Goal: Task Accomplishment & Management: Manage account settings

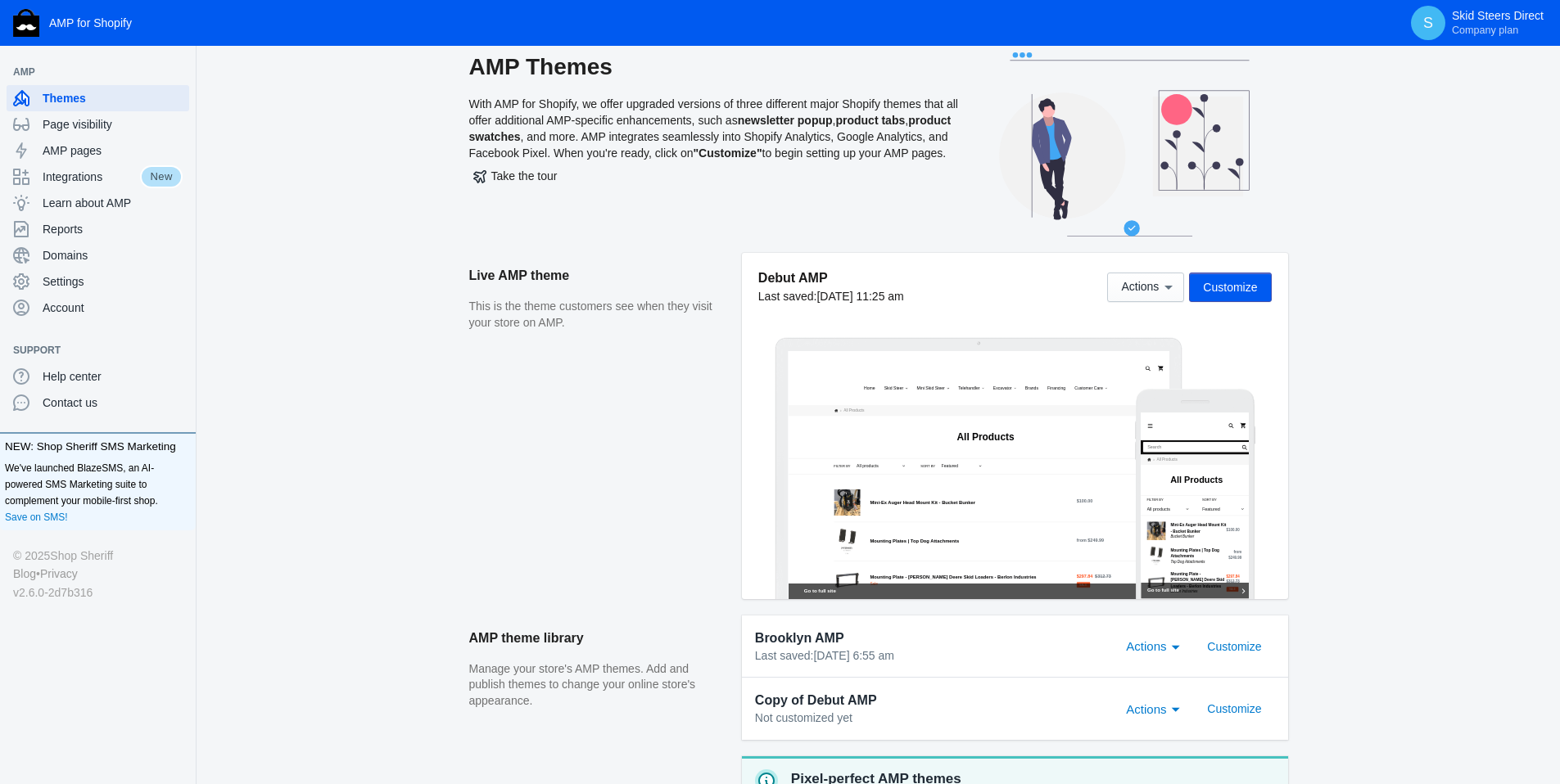
scroll to position [32, 0]
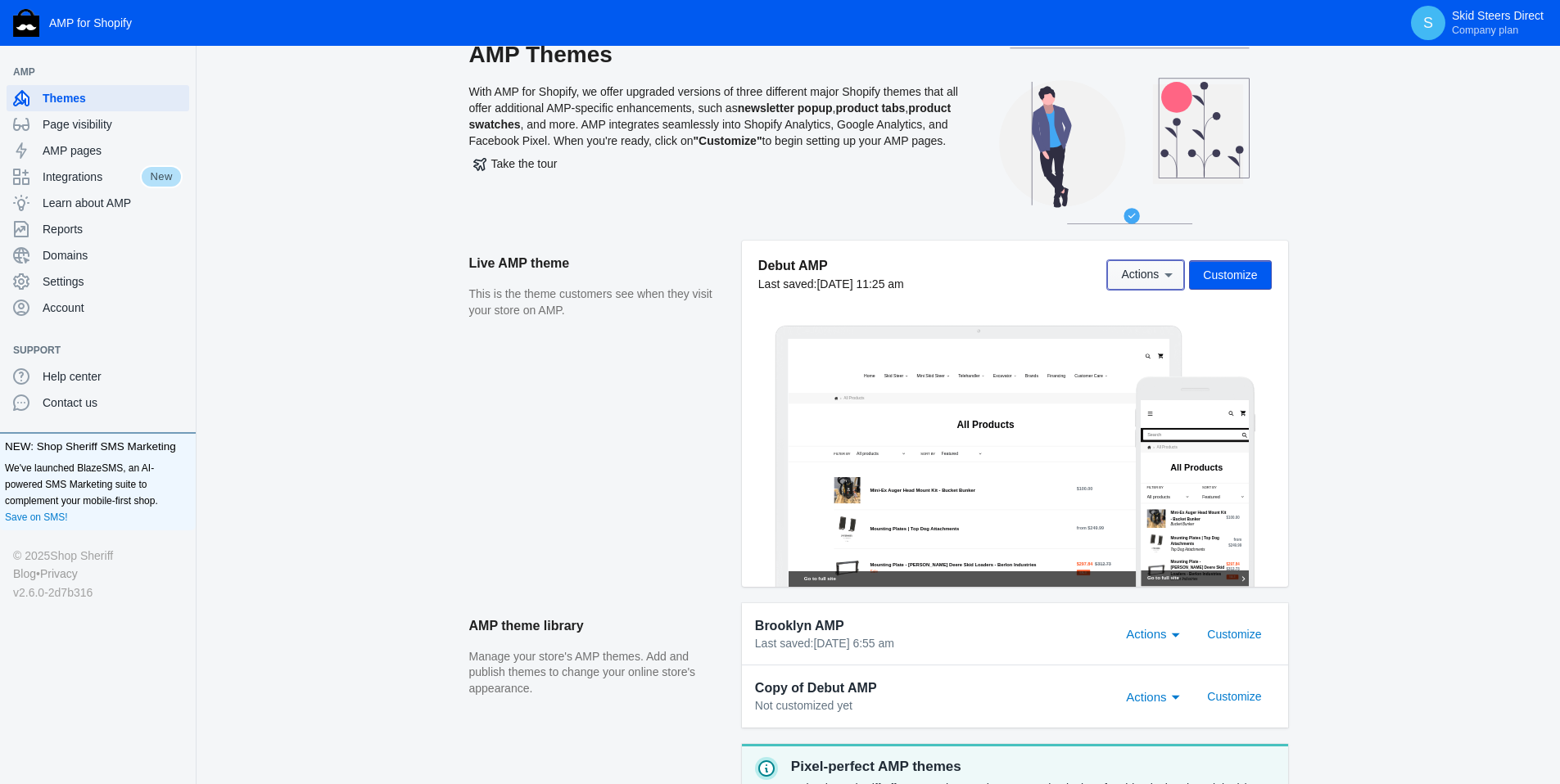
click at [1132, 273] on span "Actions" at bounding box center [1139, 275] width 37 height 13
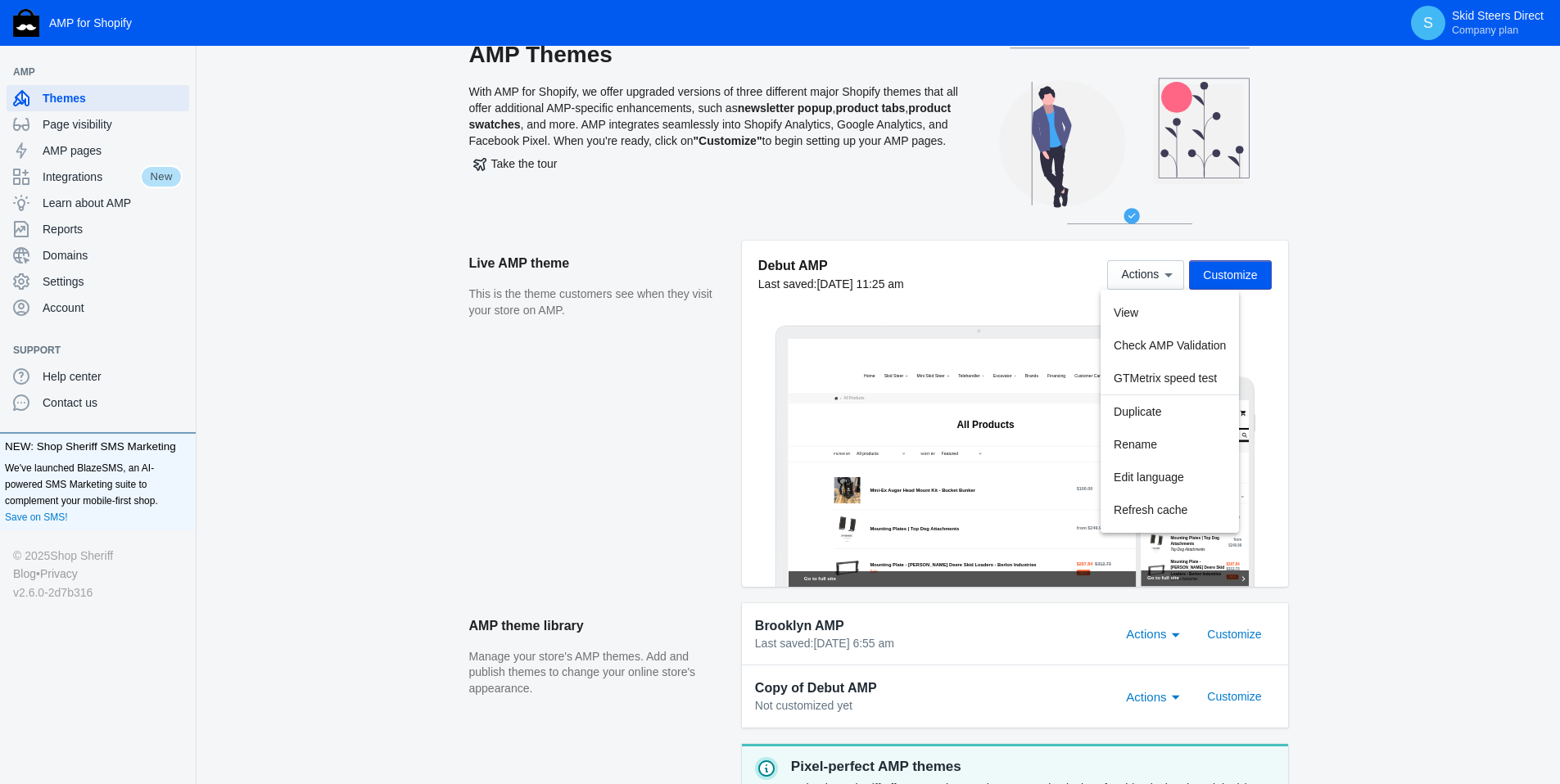
click at [645, 341] on div at bounding box center [780, 392] width 1560 height 784
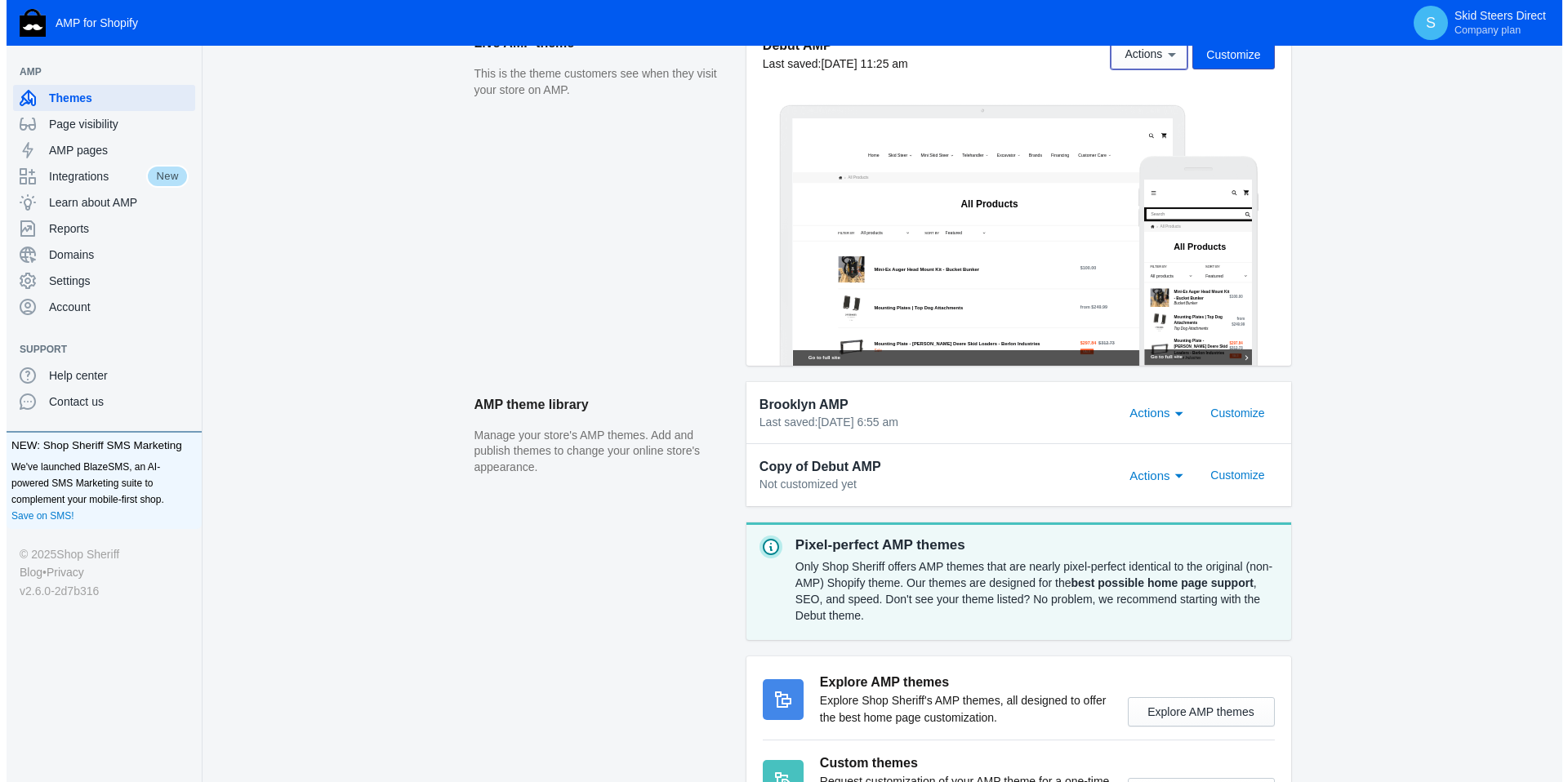
scroll to position [0, 0]
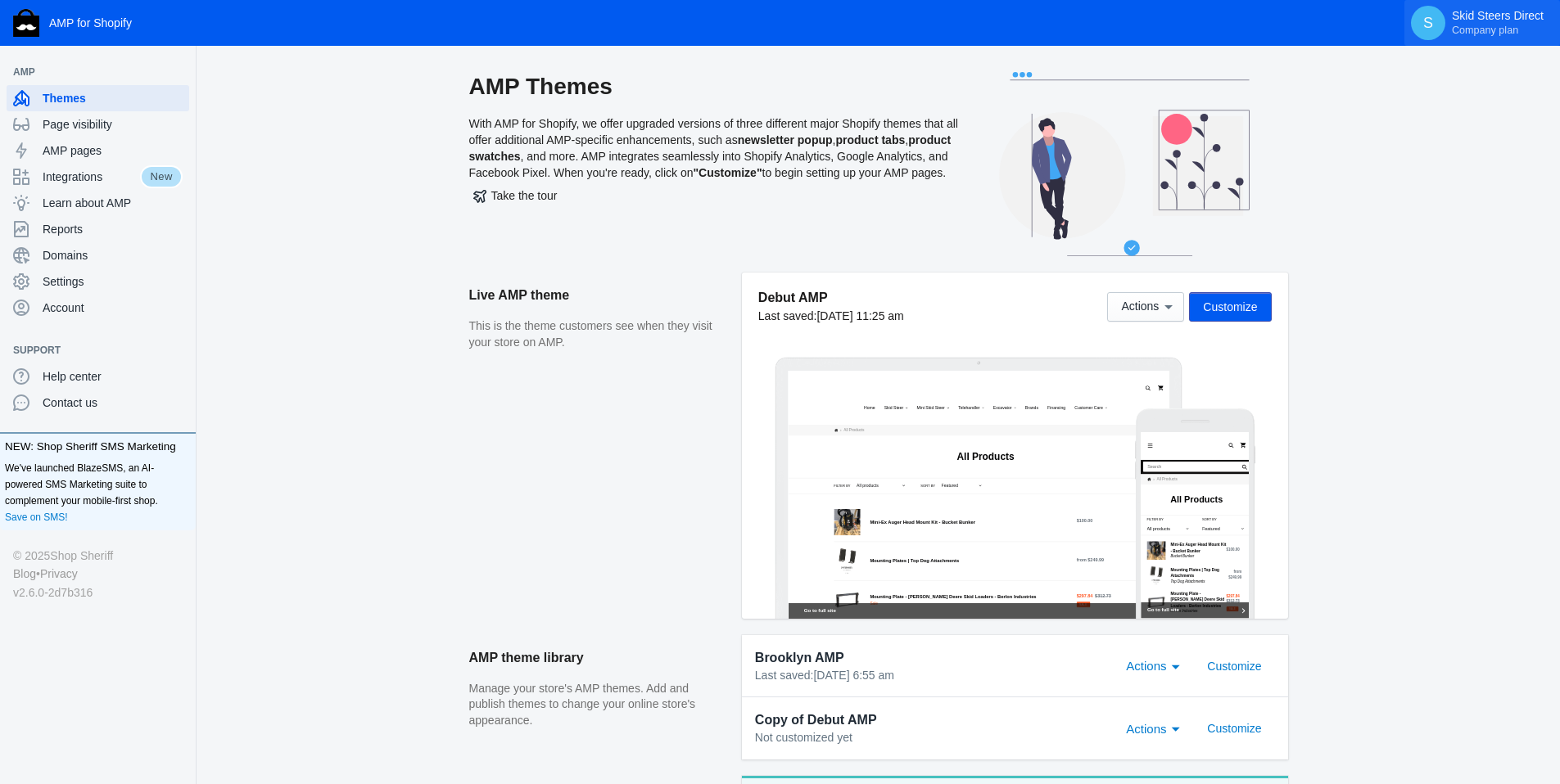
click at [1490, 35] on span "Company plan" at bounding box center [1485, 30] width 66 height 13
click at [1426, 98] on span "All features unlocked" at bounding box center [1424, 96] width 127 height 23
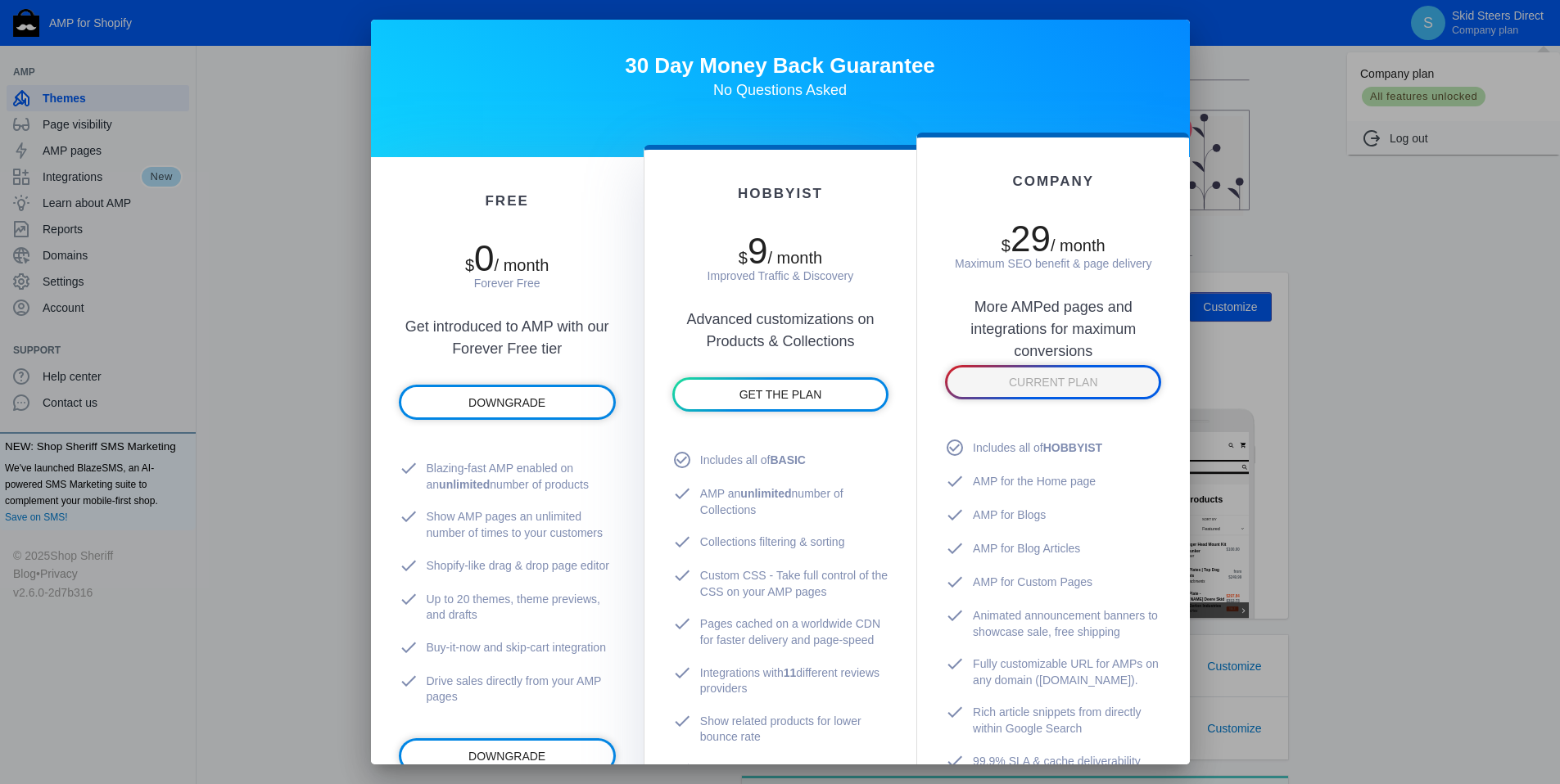
click at [1404, 76] on div at bounding box center [780, 392] width 1560 height 784
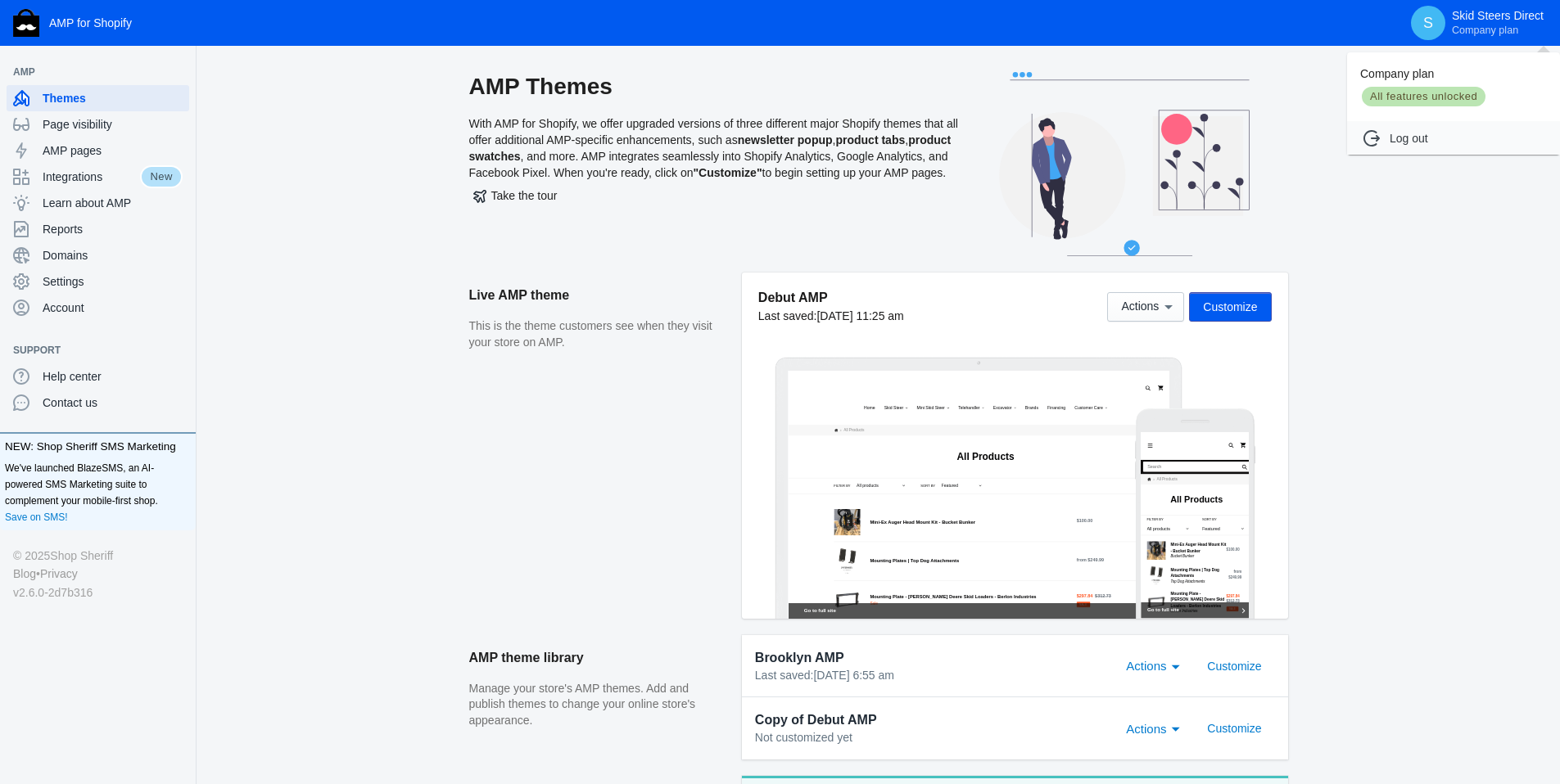
click at [65, 307] on div at bounding box center [780, 392] width 1560 height 784
click at [66, 307] on span "Account" at bounding box center [113, 307] width 140 height 16
